Goal: Task Accomplishment & Management: Complete application form

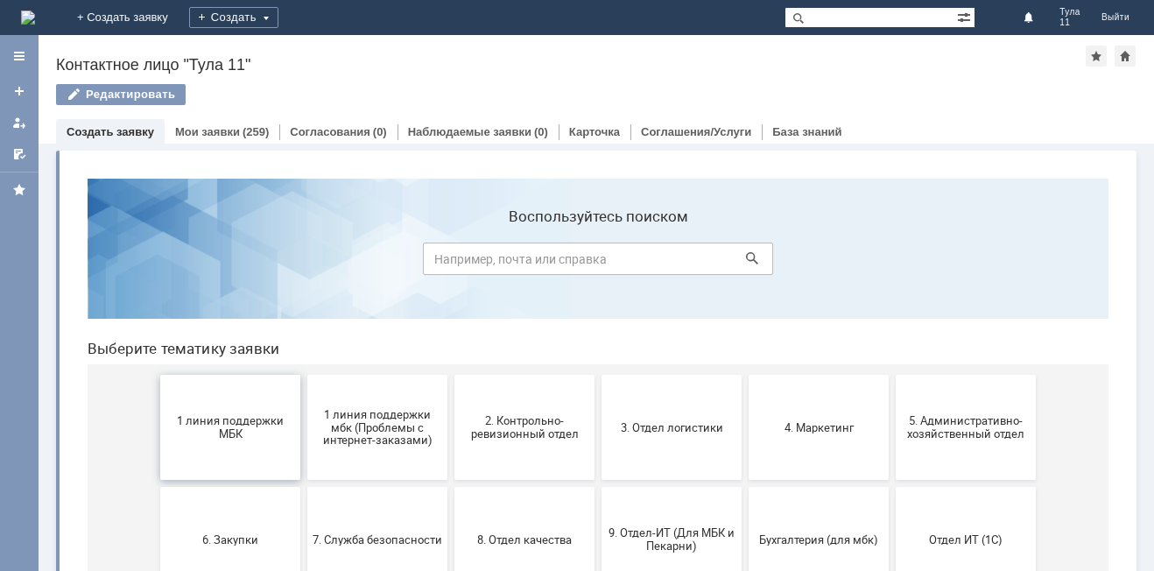
click at [203, 419] on span "1 линия поддержки МБК" at bounding box center [231, 427] width 130 height 26
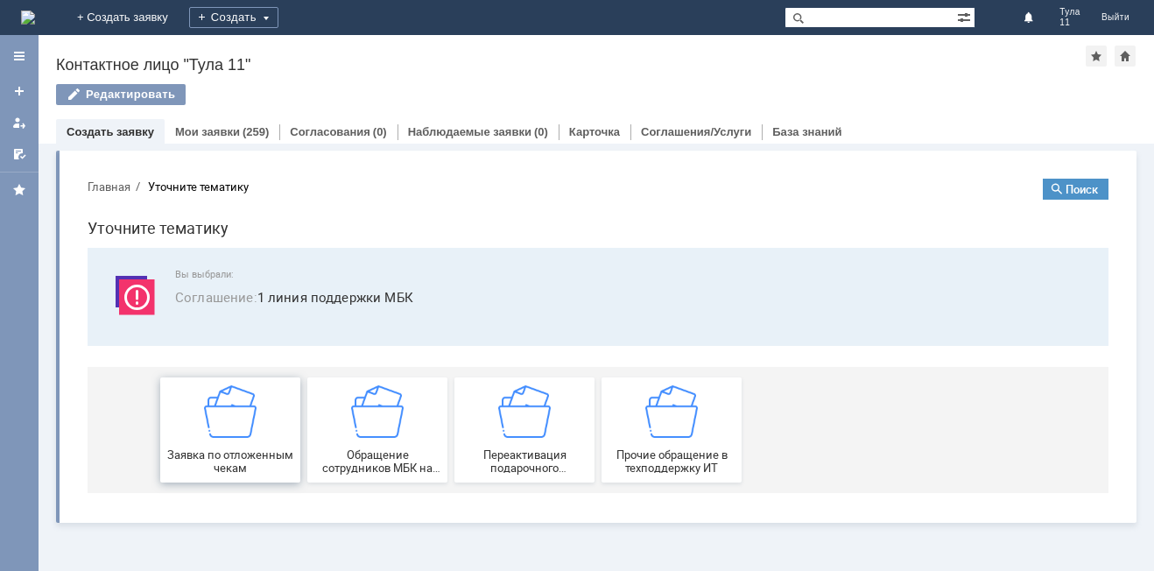
click at [243, 403] on img at bounding box center [230, 411] width 53 height 53
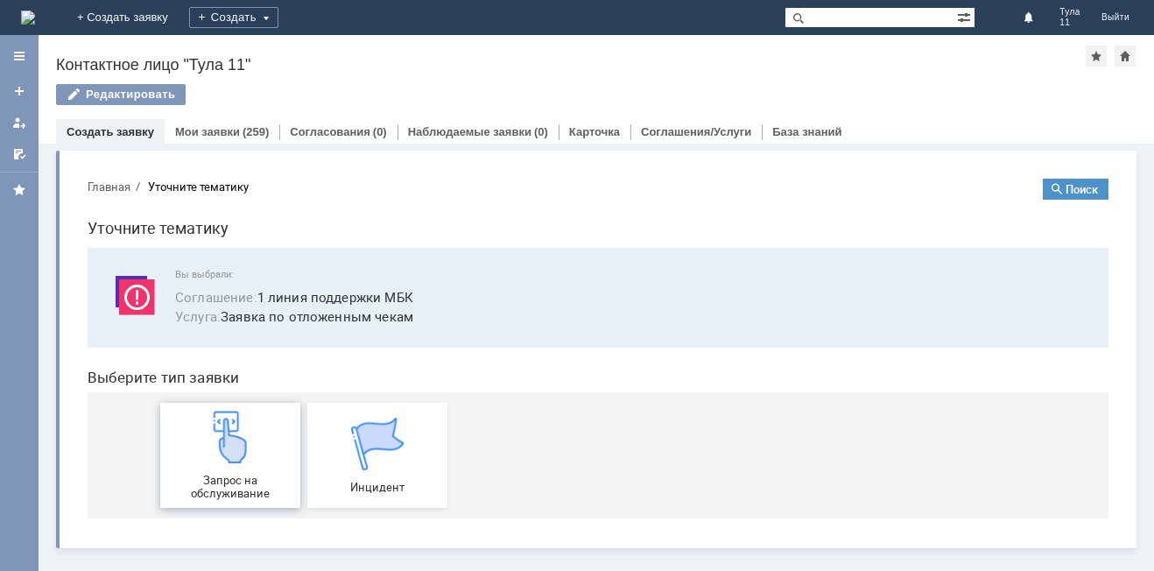
click at [243, 419] on img at bounding box center [230, 437] width 53 height 53
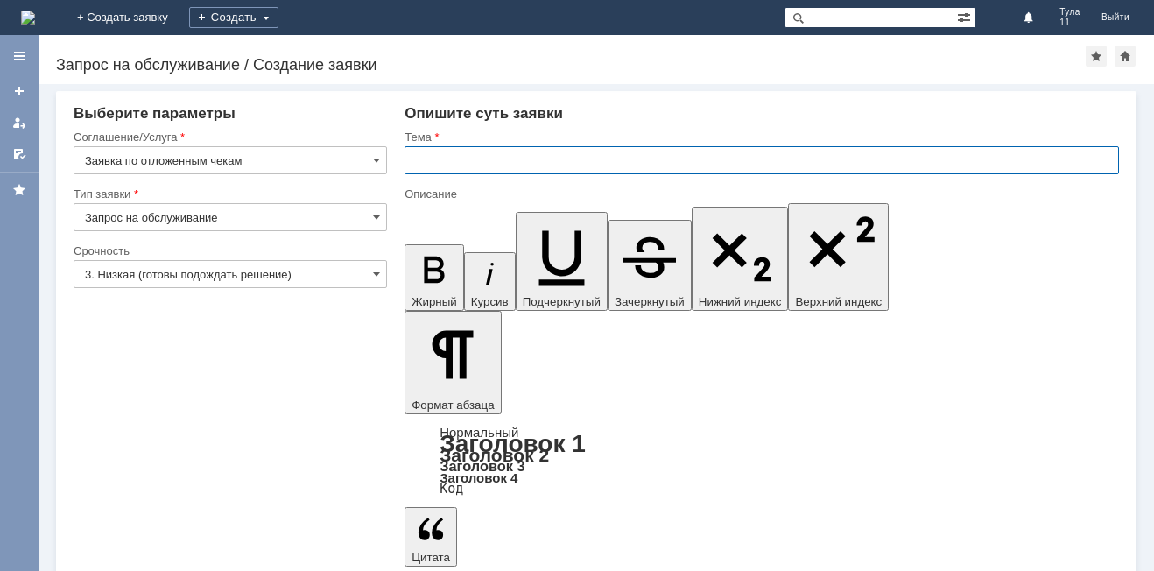
click at [558, 159] on input "text" at bounding box center [762, 160] width 715 height 28
type input "МБК тула 11, отложенные чеки"
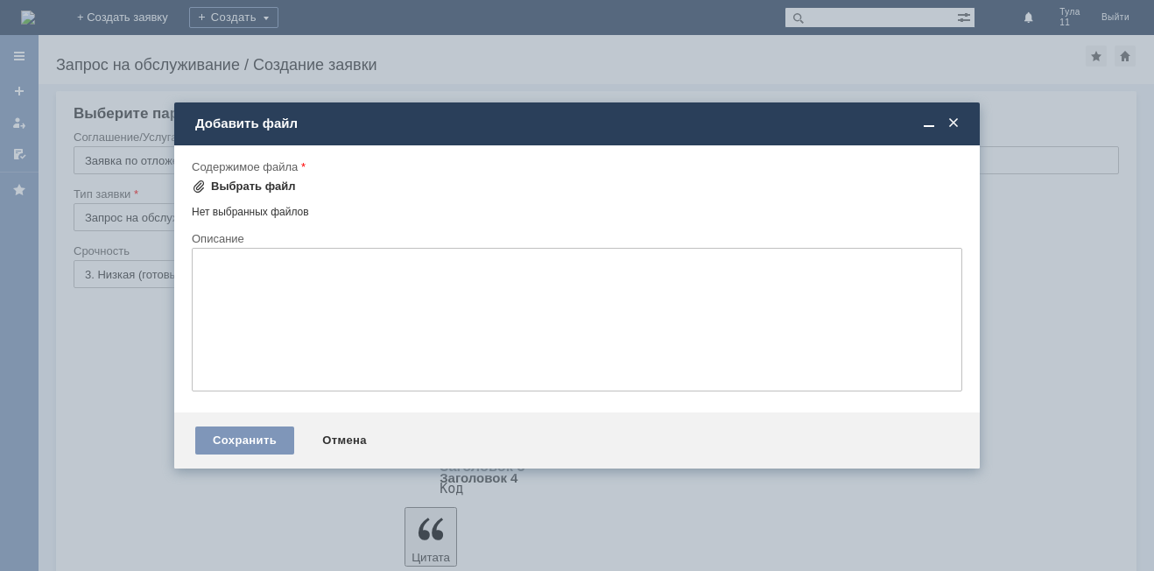
click at [276, 189] on div "Выбрать файл" at bounding box center [253, 187] width 85 height 14
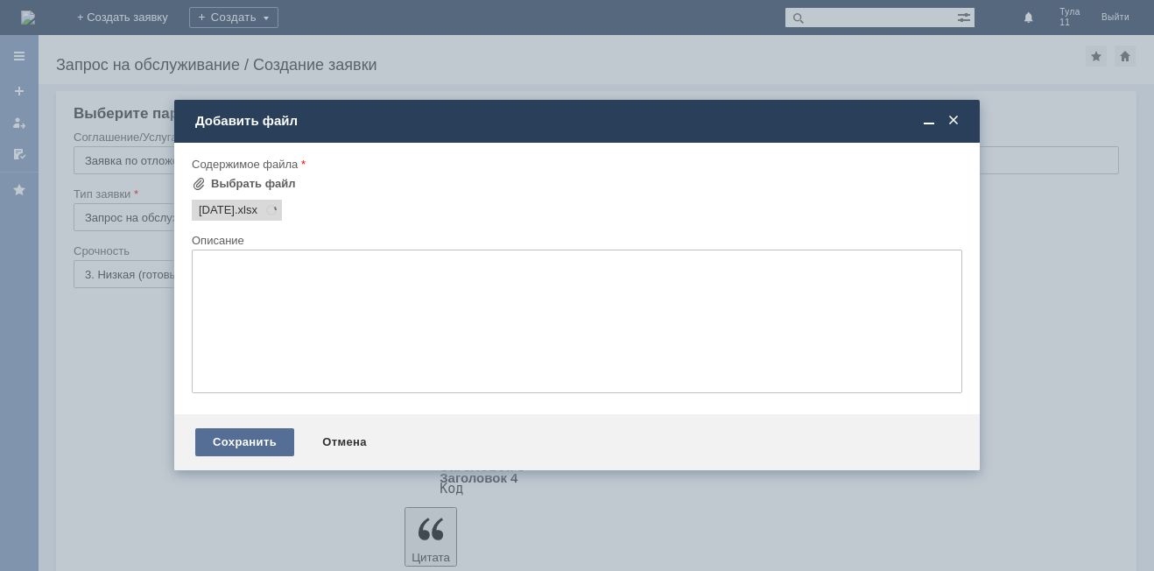
click at [251, 447] on div "Сохранить" at bounding box center [244, 442] width 99 height 28
